Goal: Information Seeking & Learning: Compare options

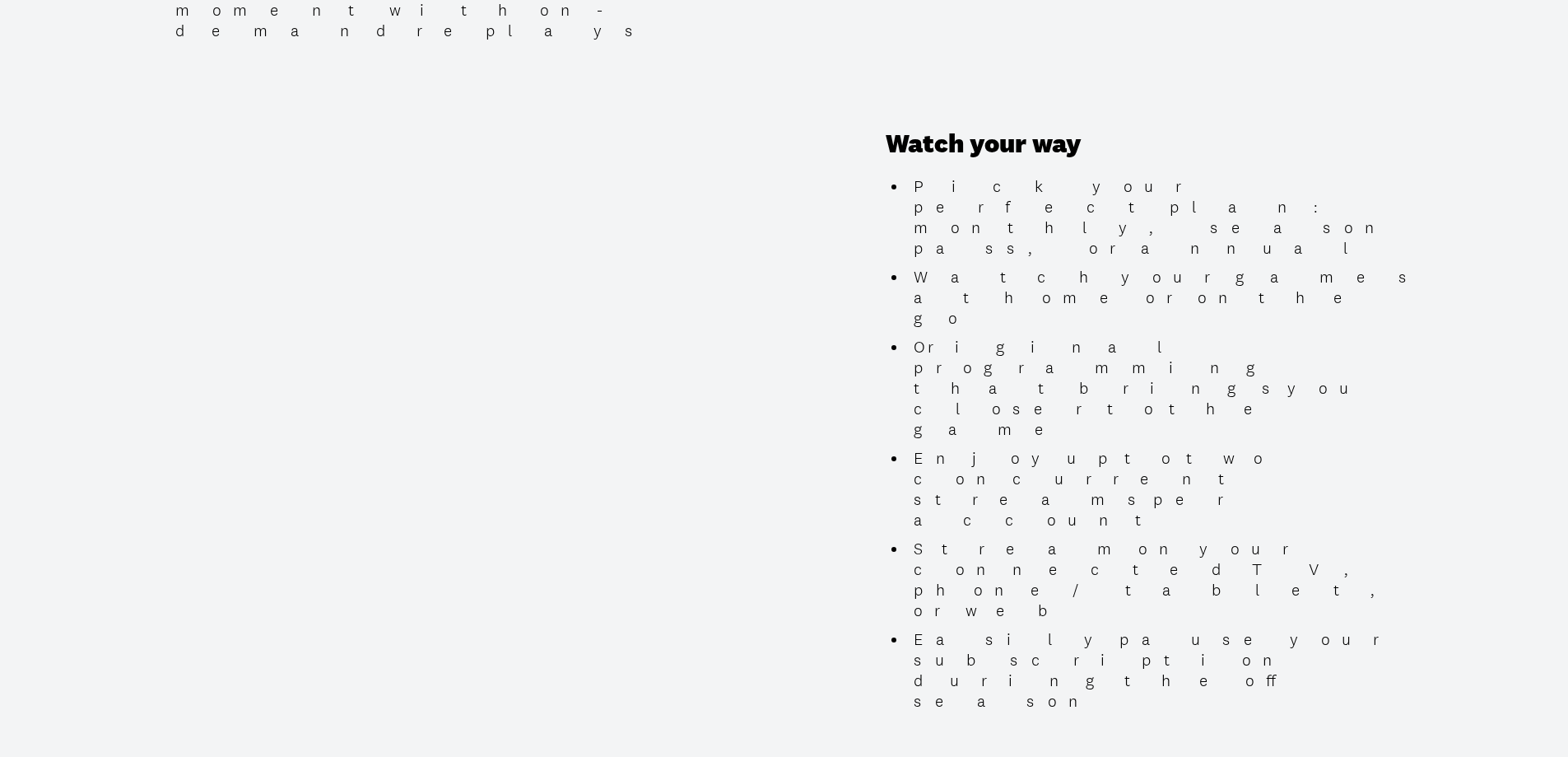
scroll to position [1273, 0]
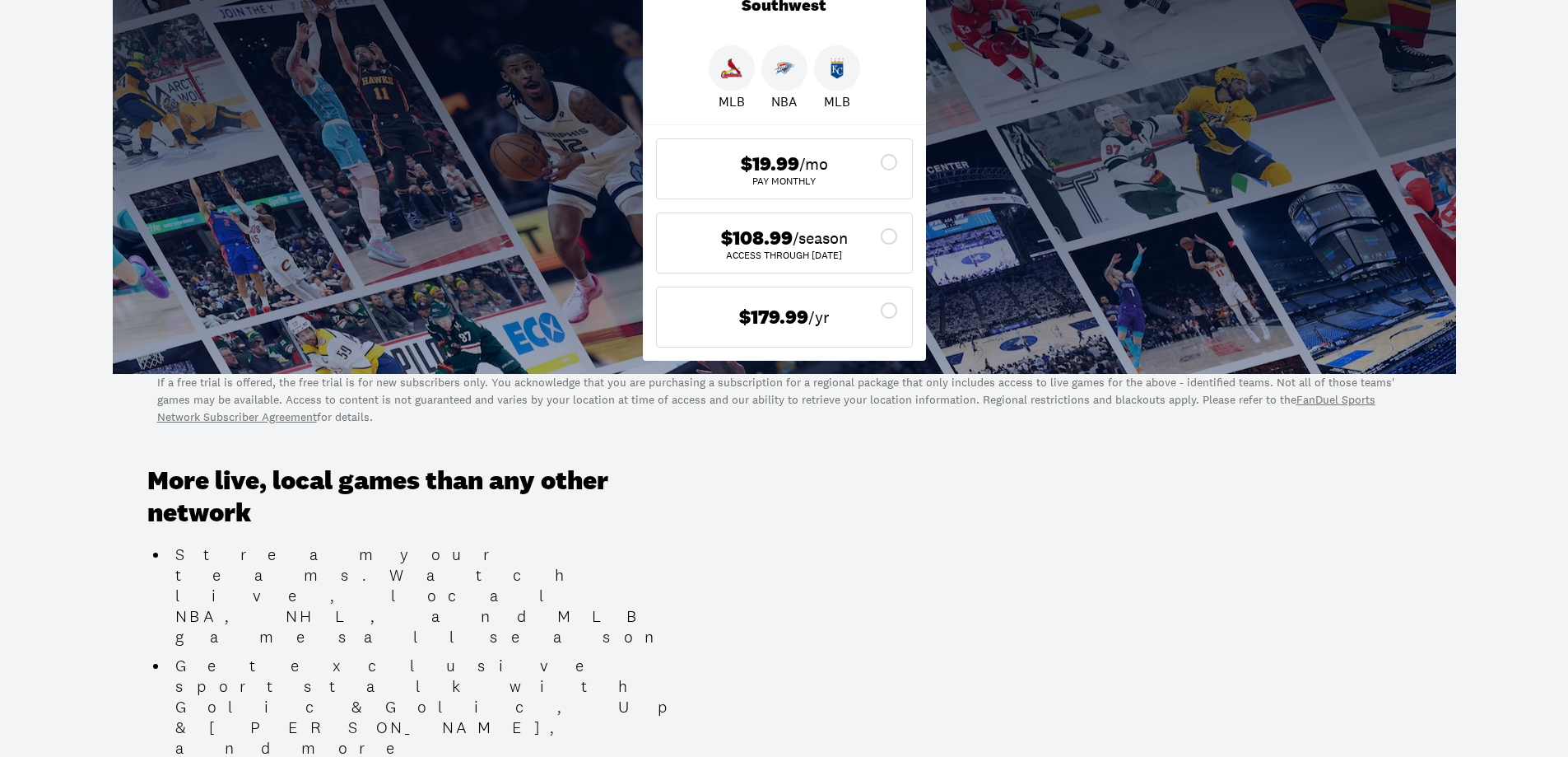
scroll to position [412, 0]
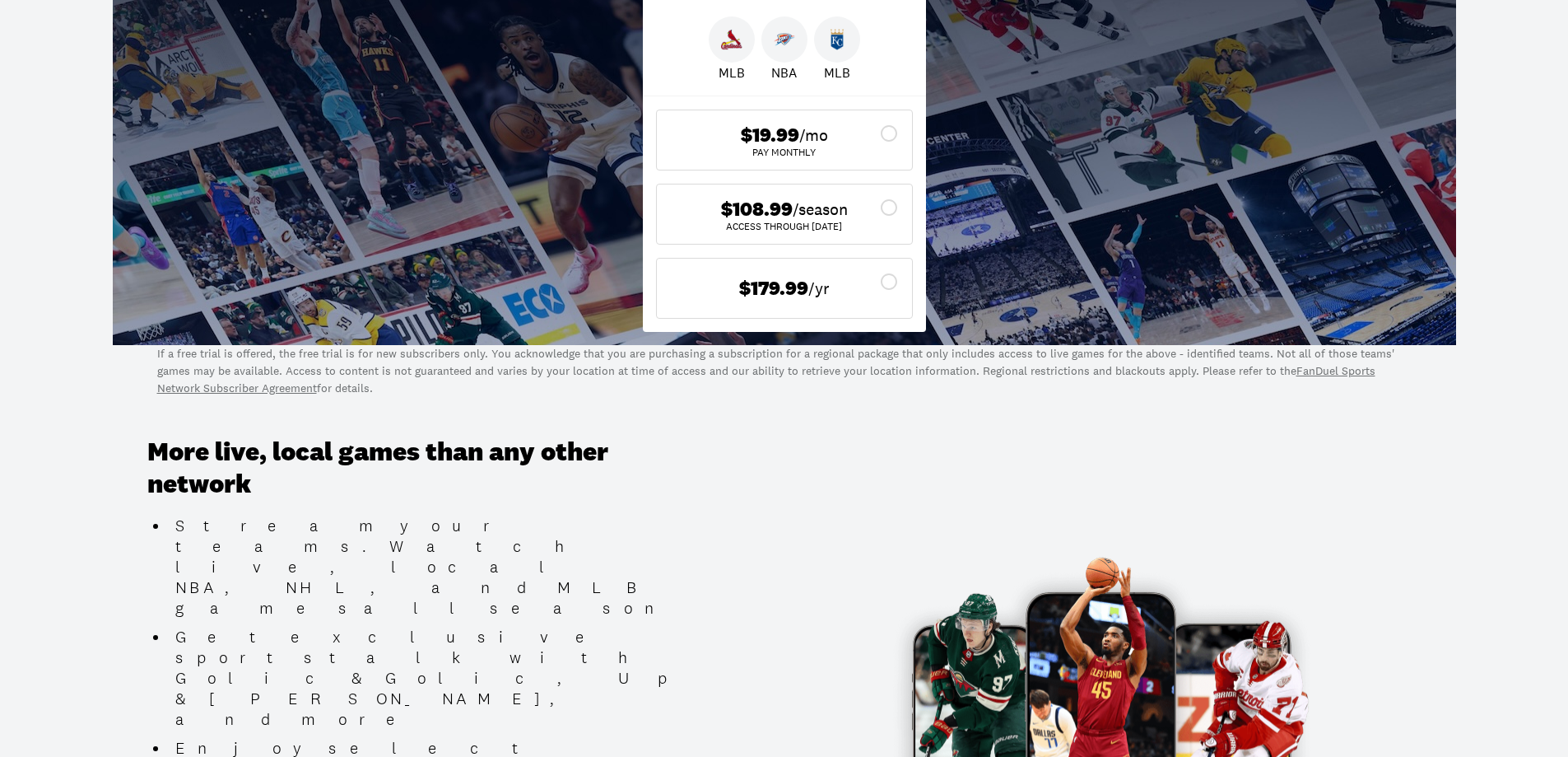
click at [793, 208] on span "/season" at bounding box center [820, 208] width 55 height 23
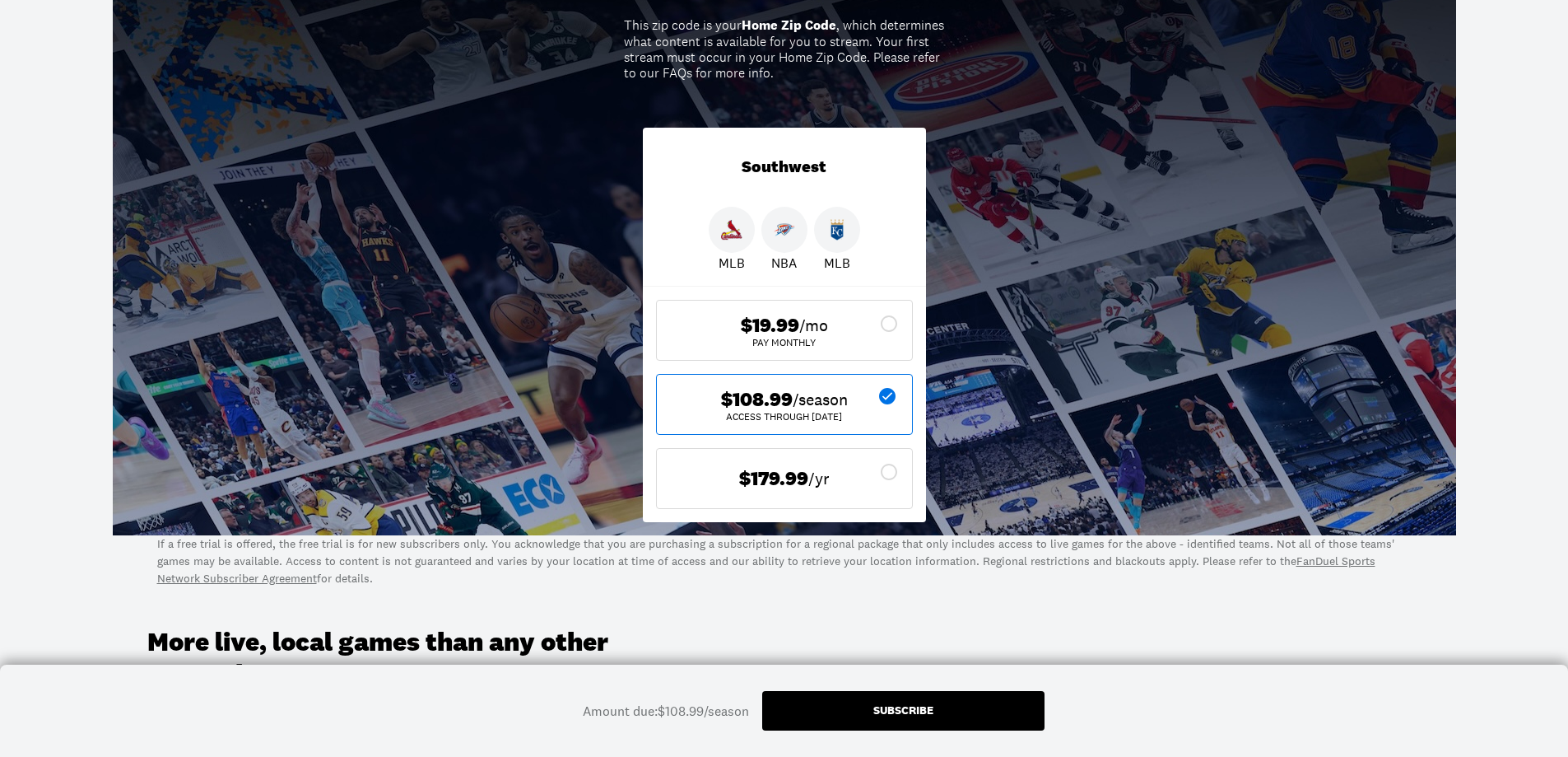
scroll to position [120, 0]
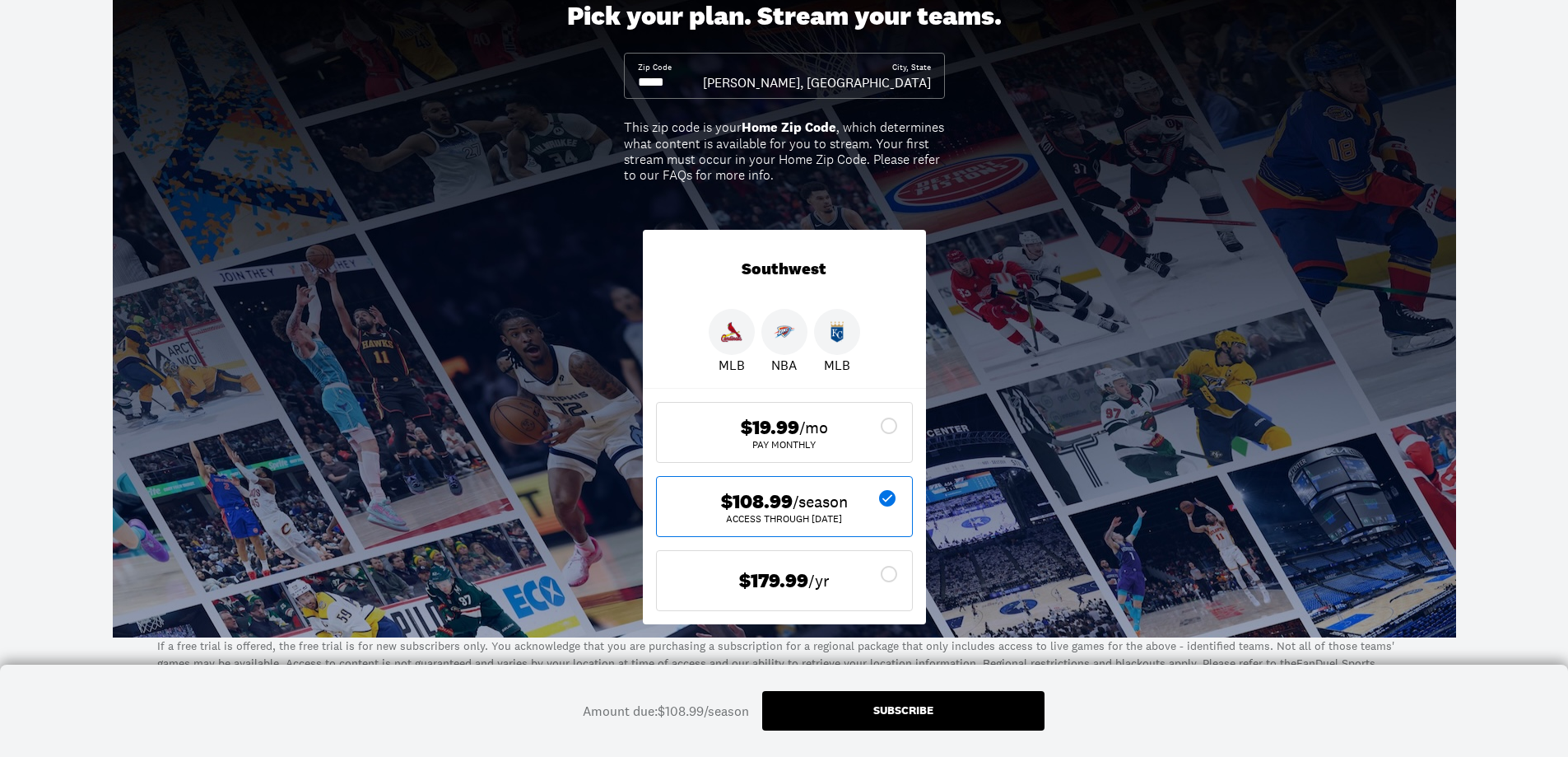
click at [885, 504] on icon at bounding box center [887, 498] width 17 height 17
click at [885, 497] on icon at bounding box center [887, 498] width 17 height 17
click at [788, 582] on span "$179.99" at bounding box center [773, 581] width 69 height 24
click at [895, 498] on icon at bounding box center [888, 499] width 19 height 19
click at [878, 274] on div "Southwest" at bounding box center [784, 270] width 283 height 79
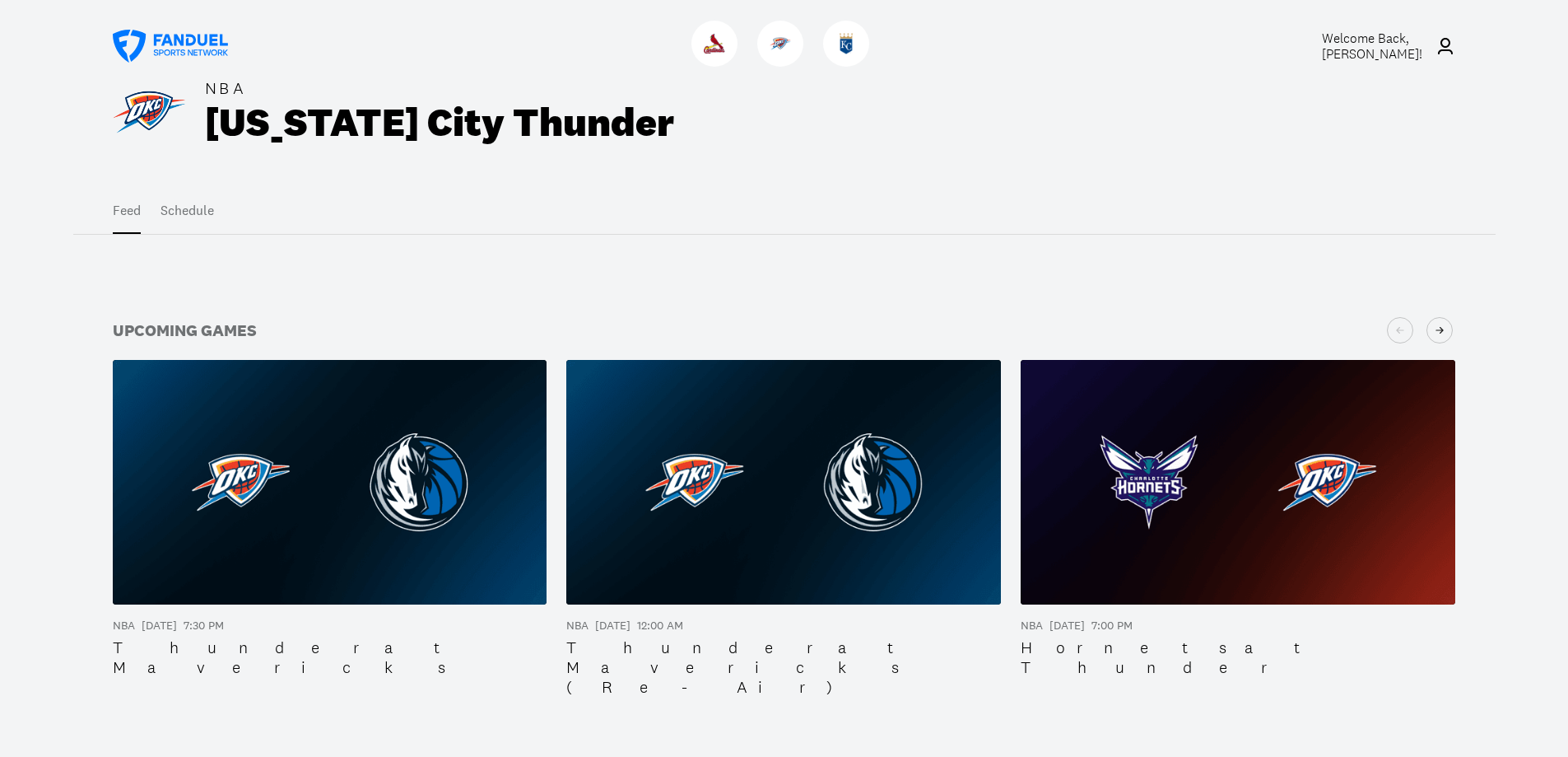
click at [194, 203] on button "Schedule" at bounding box center [188, 211] width 54 height 46
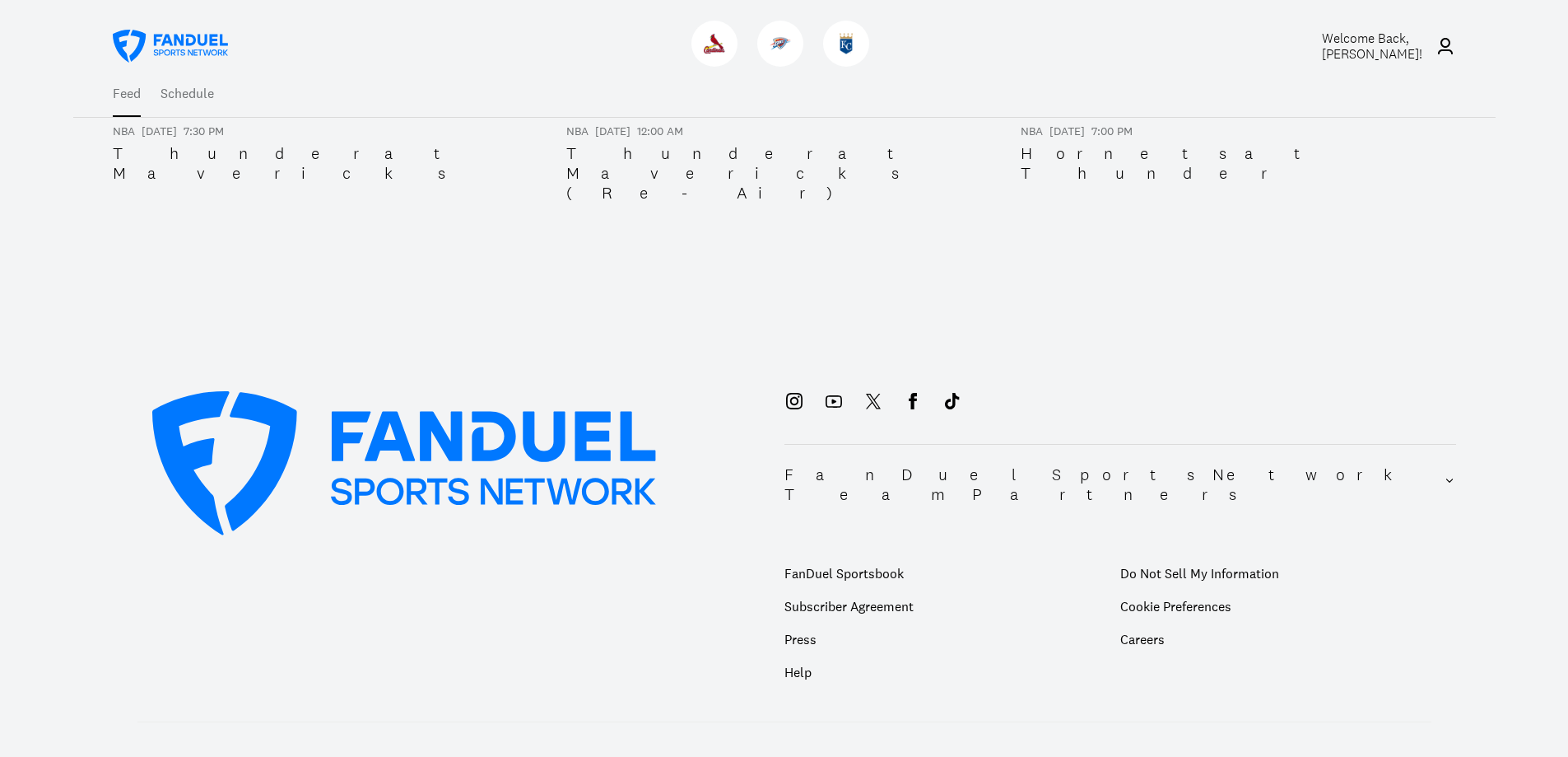
scroll to position [625, 0]
